Goal: Find specific page/section: Find specific page/section

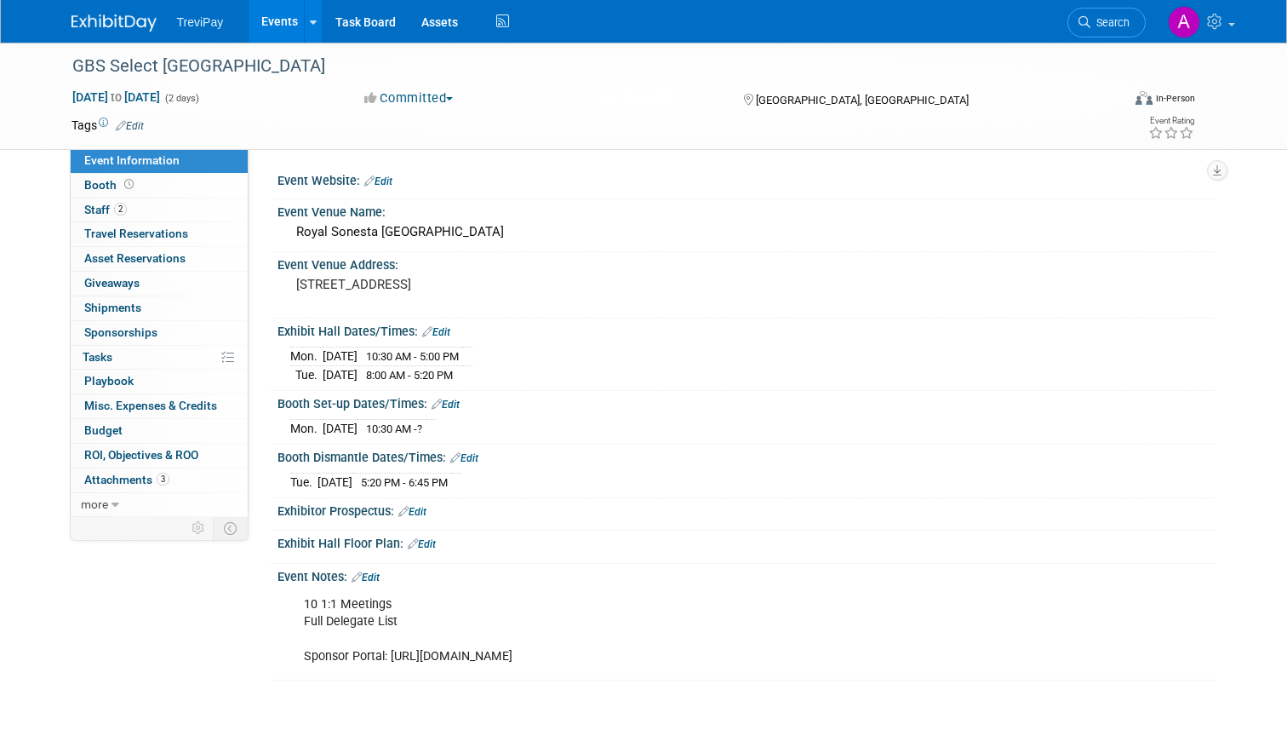
click at [114, 3] on div at bounding box center [125, 16] width 106 height 32
click at [114, 16] on img at bounding box center [114, 22] width 85 height 17
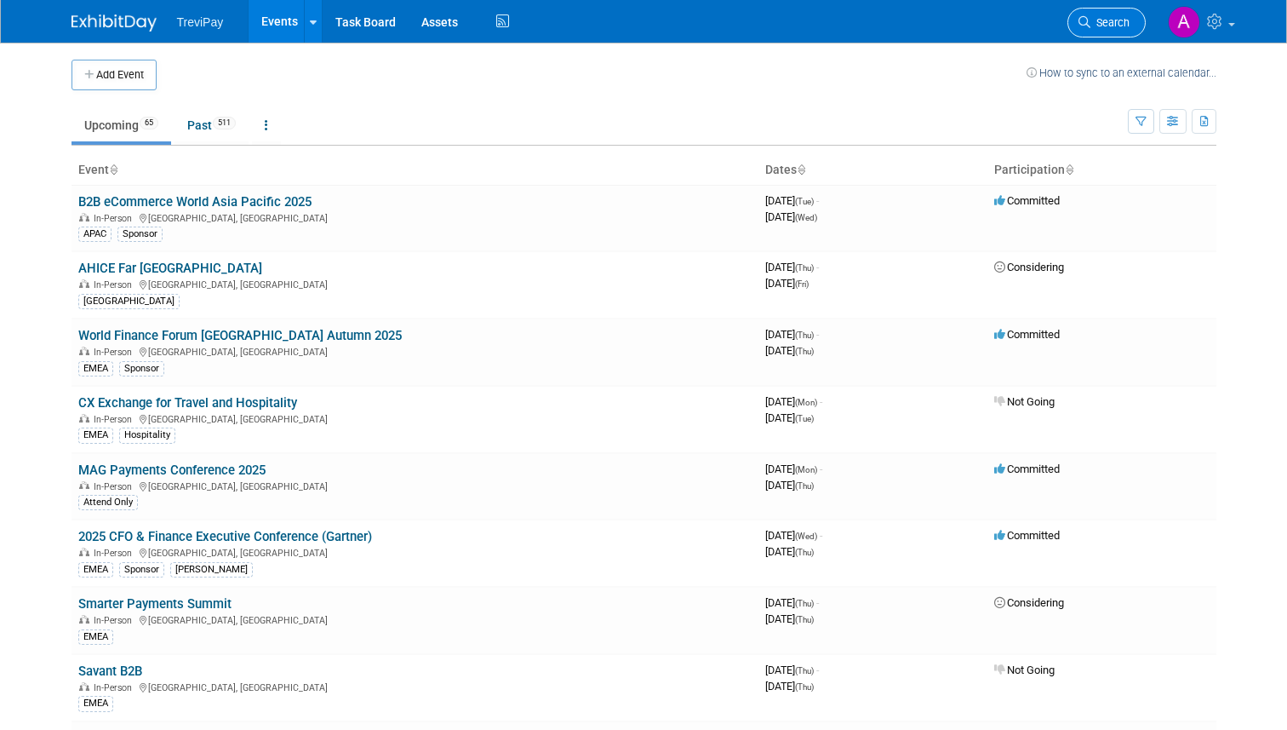
click at [1107, 26] on span "Search" at bounding box center [1110, 22] width 39 height 13
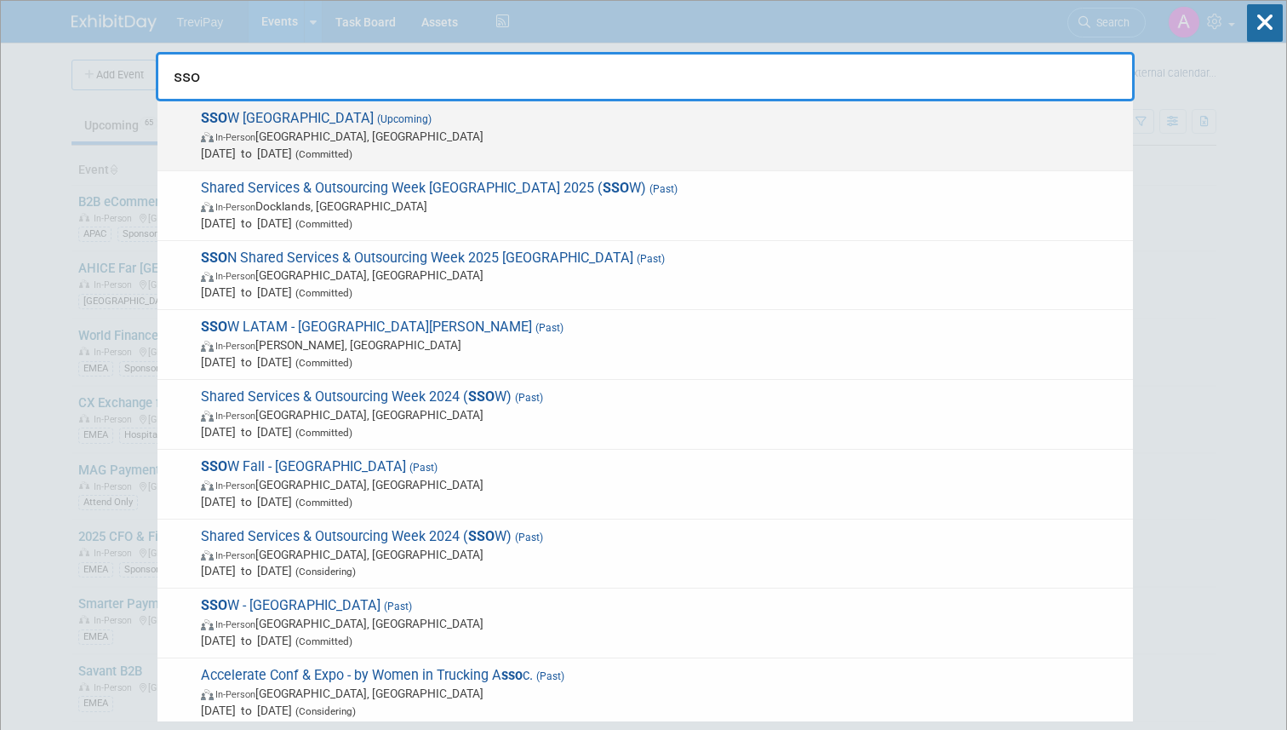
type input "sso"
click at [780, 146] on span "[DATE] to [DATE] (Committed)" at bounding box center [663, 153] width 924 height 17
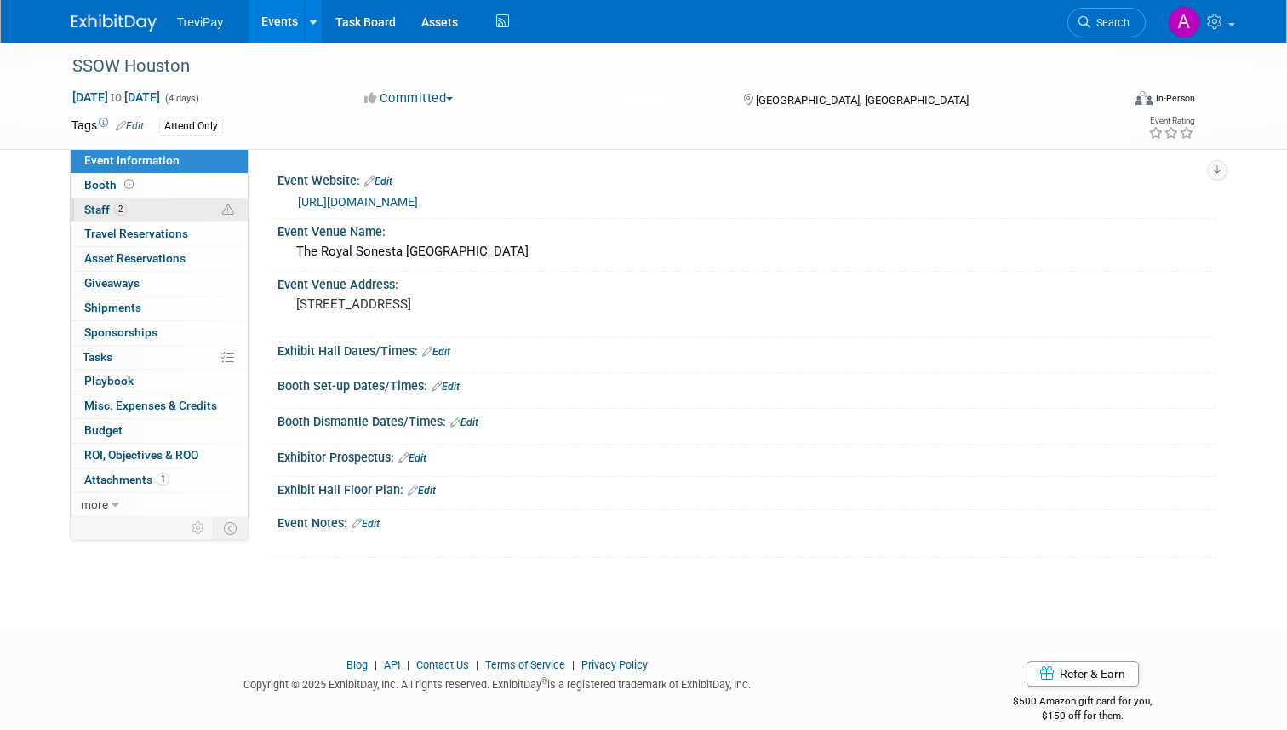
click at [157, 198] on link "2 Staff 2" at bounding box center [159, 210] width 177 height 24
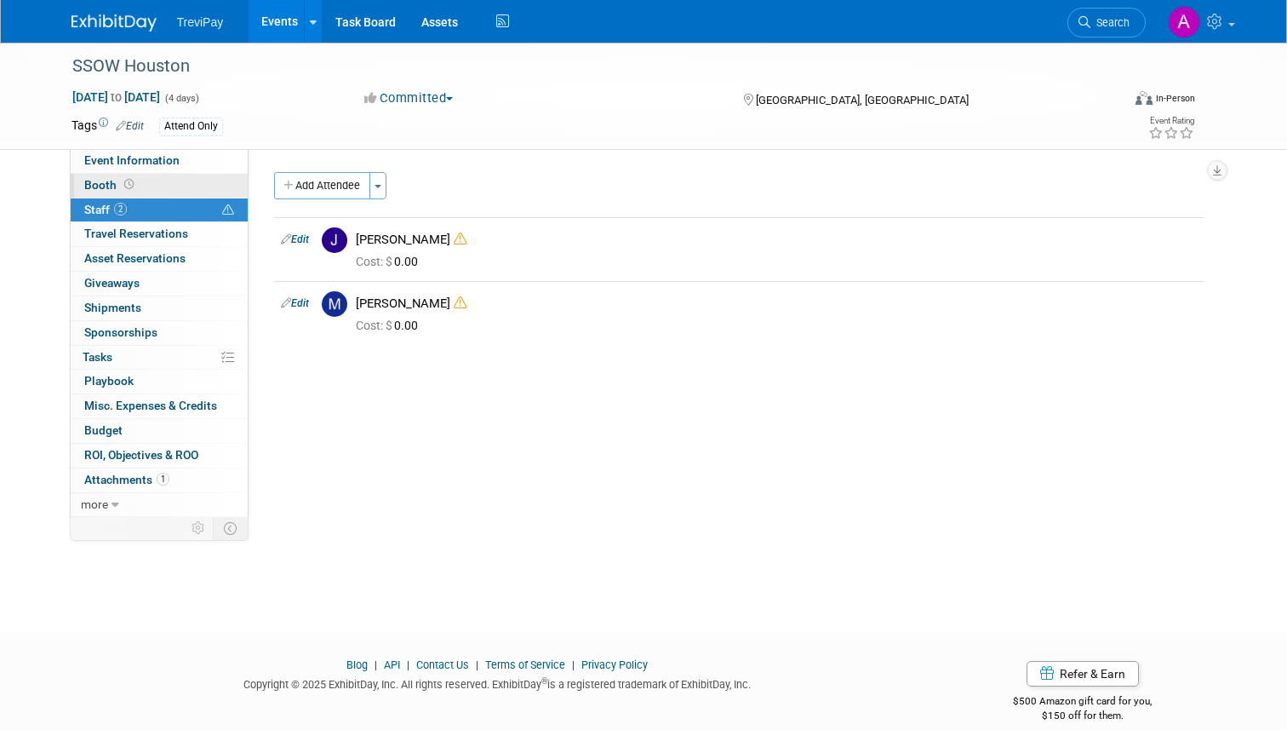
click at [157, 187] on link "Booth" at bounding box center [159, 186] width 177 height 24
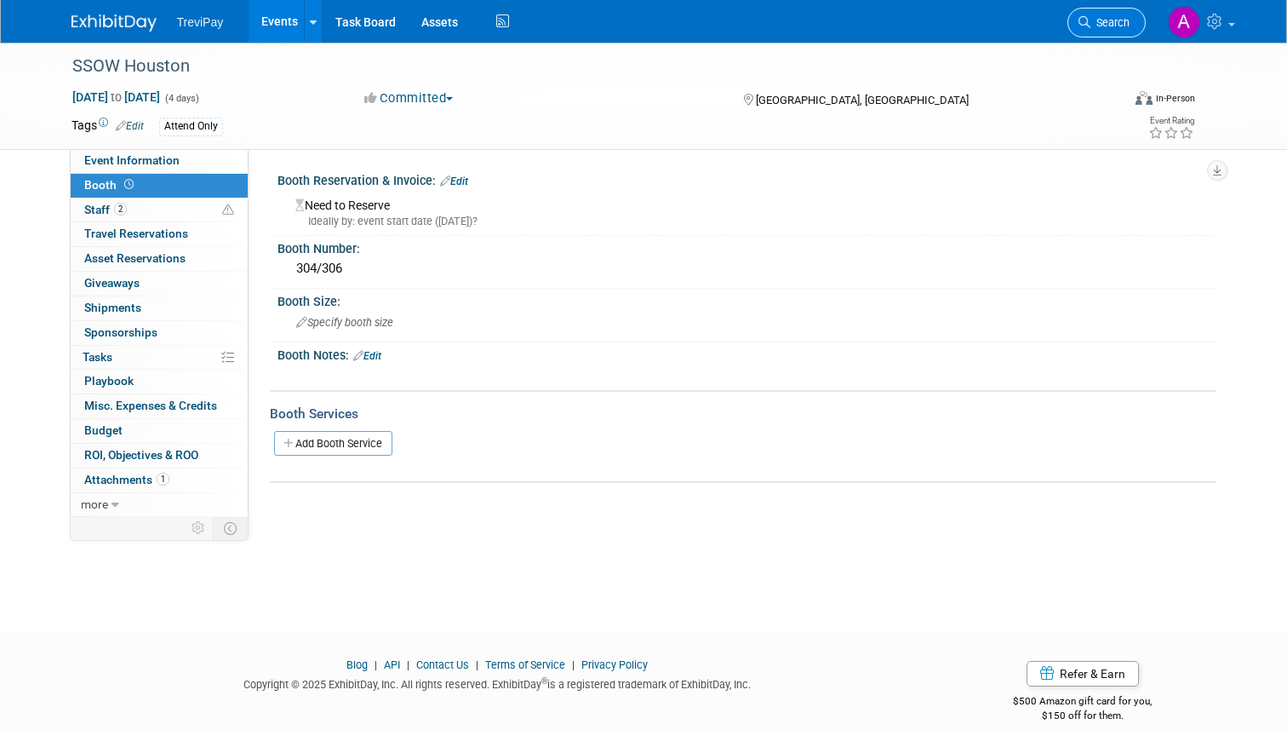
click at [1112, 23] on span "Search" at bounding box center [1110, 22] width 39 height 13
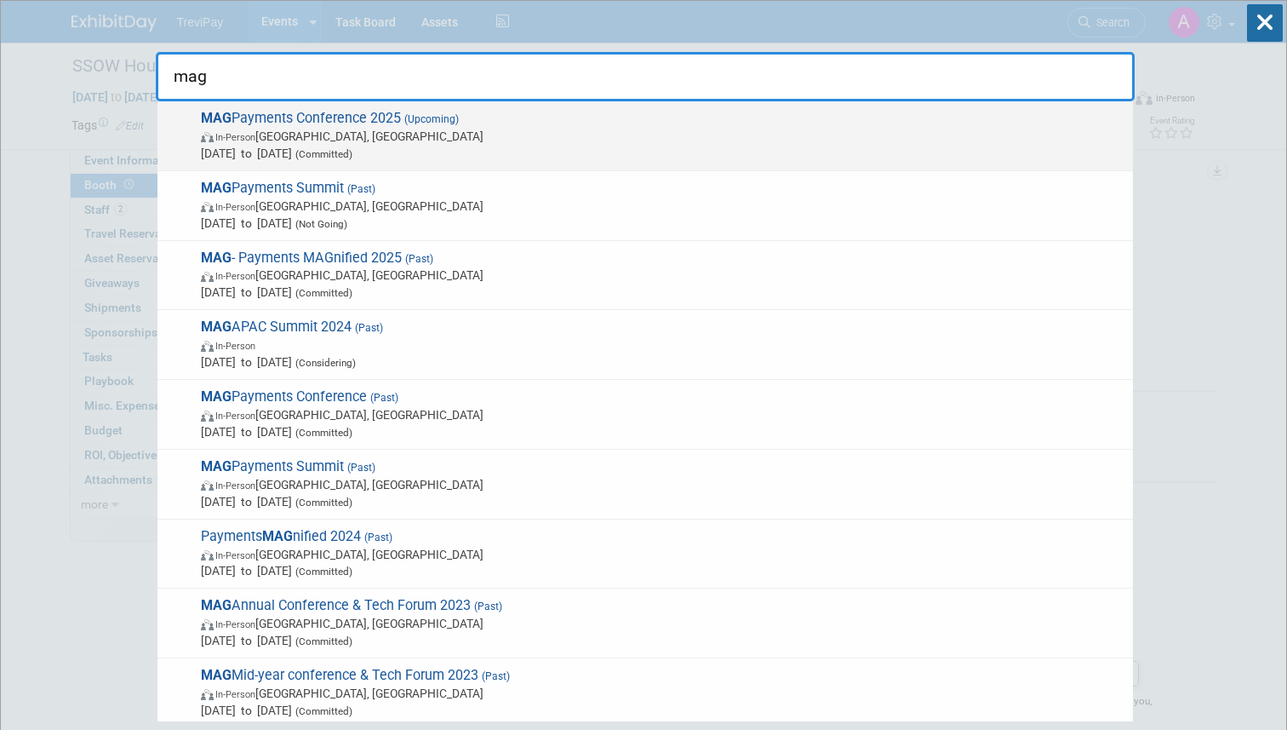
type input "mag"
click at [668, 124] on span "MAG Payments Conference 2025 (Upcoming) In-Person San Antonio, TX Sep 8, 2025 t…" at bounding box center [660, 136] width 929 height 52
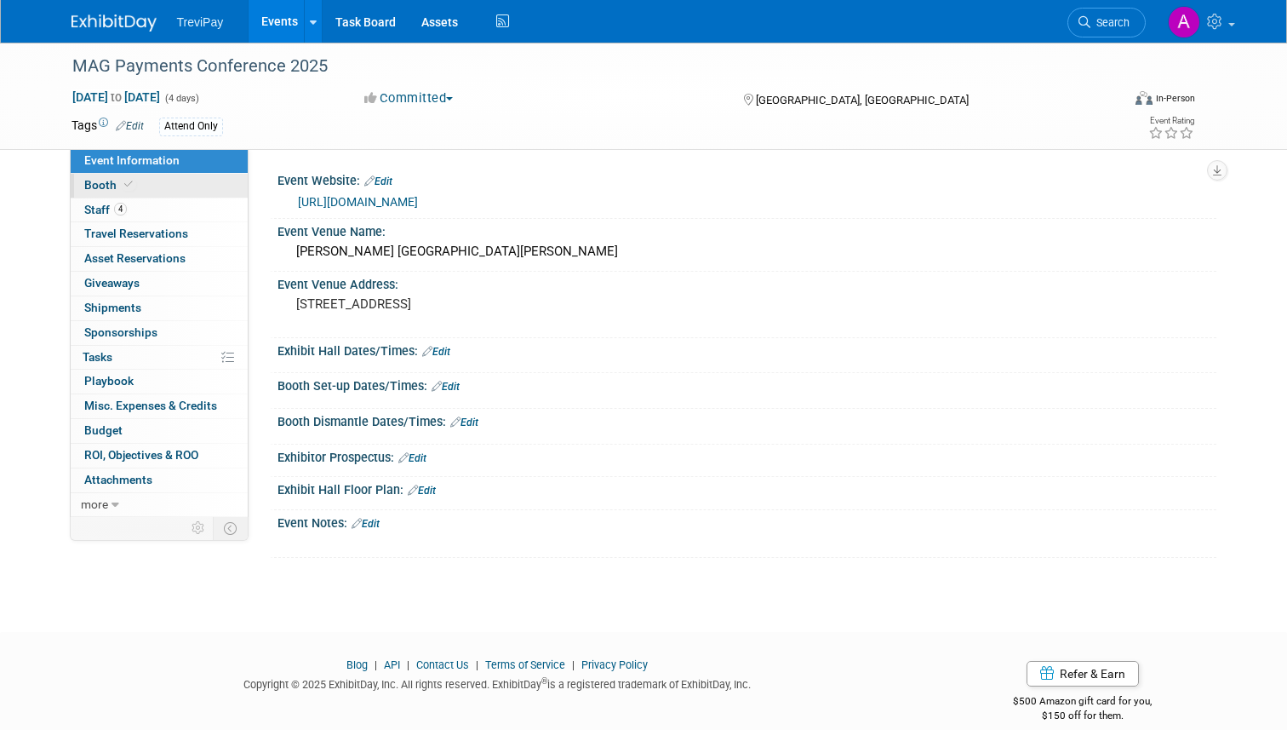
click at [177, 187] on link "Booth" at bounding box center [159, 186] width 177 height 24
